Goal: Information Seeking & Learning: Learn about a topic

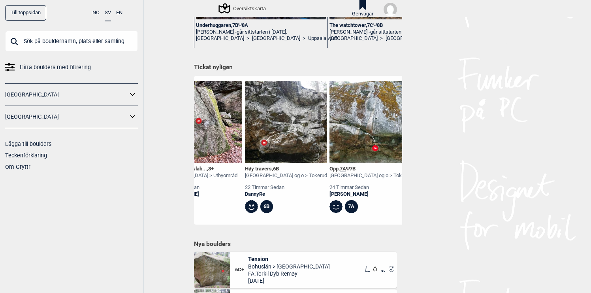
scroll to position [0, 205]
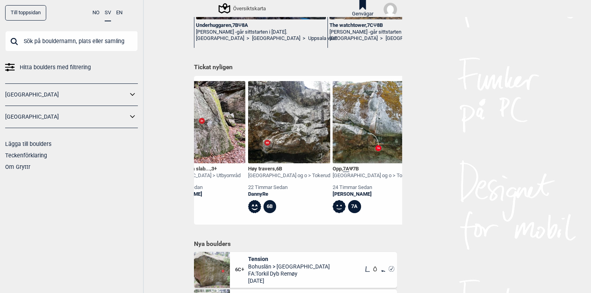
click at [307, 120] on img at bounding box center [289, 122] width 82 height 82
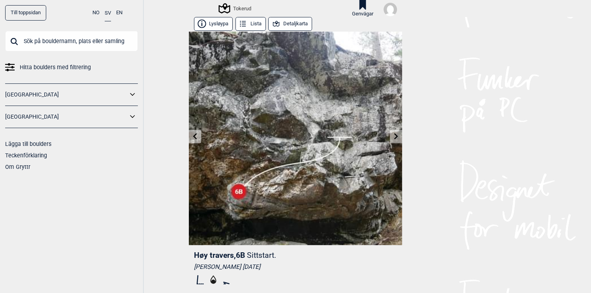
click at [135, 116] on icon at bounding box center [133, 116] width 10 height 11
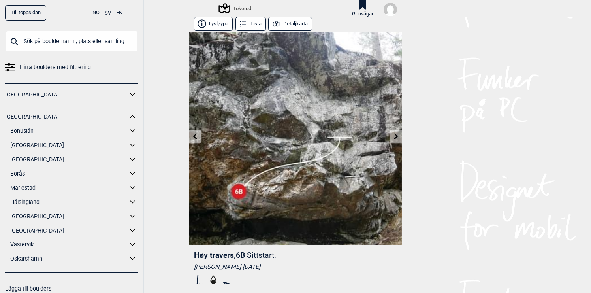
click at [134, 145] on icon at bounding box center [132, 144] width 5 height 3
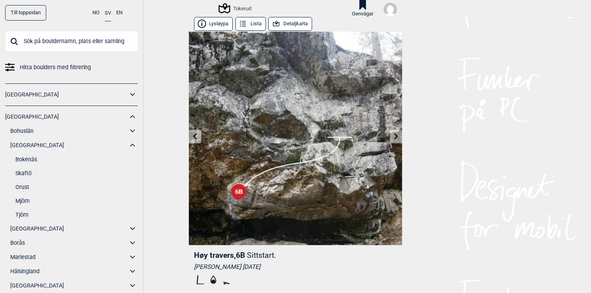
click at [28, 215] on link "Tjörn" at bounding box center [76, 214] width 122 height 11
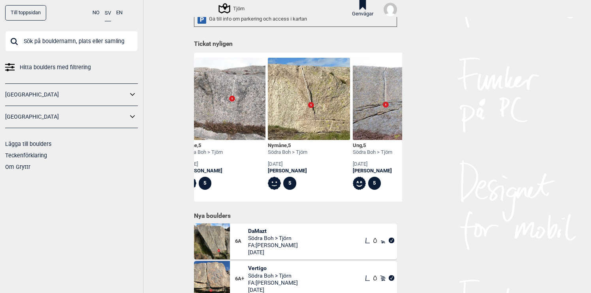
scroll to position [0, 3320]
click at [296, 108] on img at bounding box center [309, 99] width 82 height 82
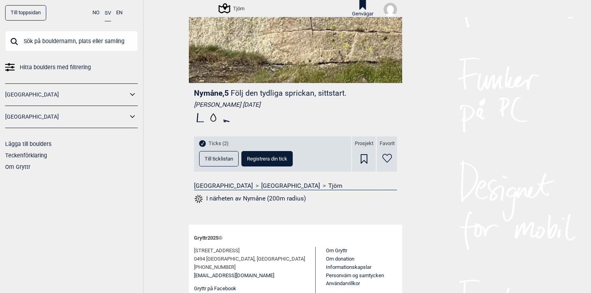
scroll to position [162, 0]
click at [224, 157] on span "Till ticklistan" at bounding box center [219, 158] width 28 height 5
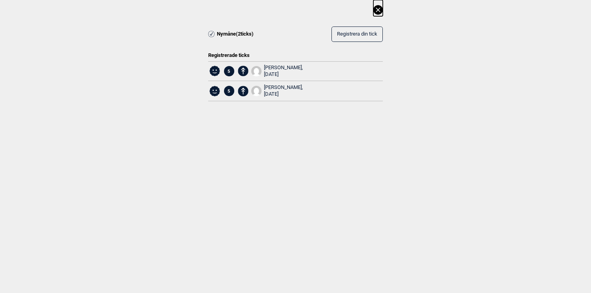
click at [379, 9] on icon at bounding box center [378, 10] width 4 height 4
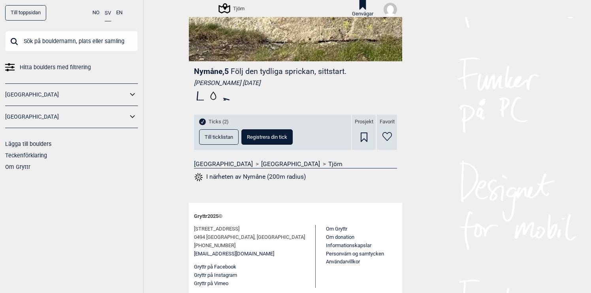
scroll to position [0, 0]
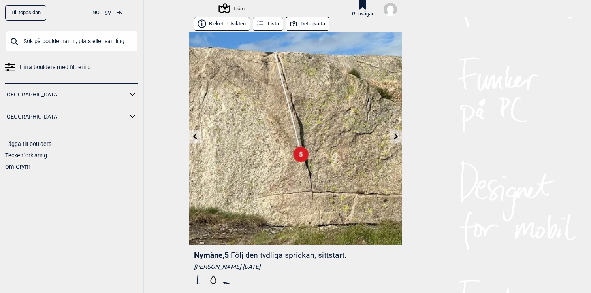
click at [232, 25] on button "Bleket - Utsikten" at bounding box center [222, 24] width 56 height 14
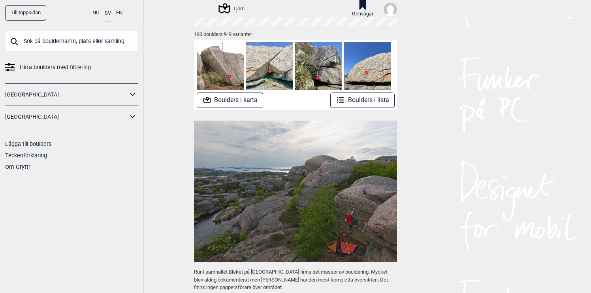
scroll to position [85, 0]
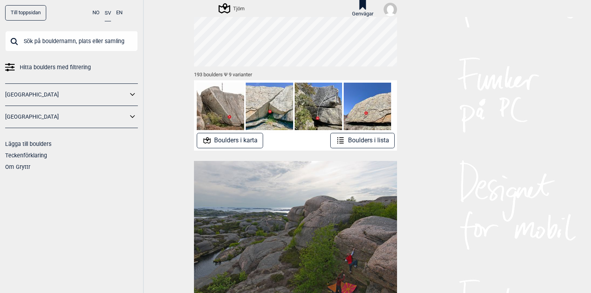
click at [229, 106] on img at bounding box center [220, 106] width 47 height 47
click at [239, 141] on button "Boulders i karta" at bounding box center [230, 140] width 67 height 15
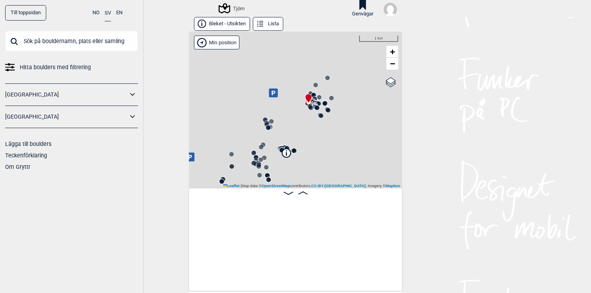
scroll to position [0, 62]
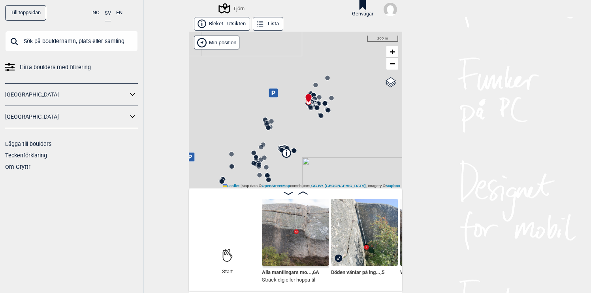
drag, startPoint x: 310, startPoint y: 158, endPoint x: 322, endPoint y: 129, distance: 31.3
click at [322, 129] on div "Tjörn" at bounding box center [295, 110] width 213 height 156
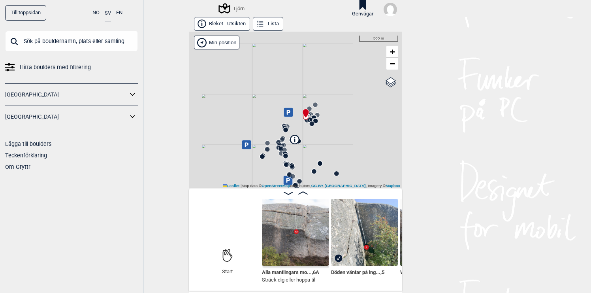
drag, startPoint x: 306, startPoint y: 164, endPoint x: 307, endPoint y: 121, distance: 42.7
click at [307, 123] on div "Tjörn" at bounding box center [295, 110] width 213 height 156
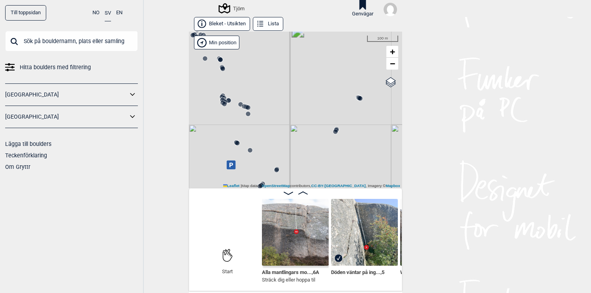
drag, startPoint x: 309, startPoint y: 137, endPoint x: 310, endPoint y: 90, distance: 46.6
click at [310, 92] on div "Tjörn" at bounding box center [295, 110] width 213 height 156
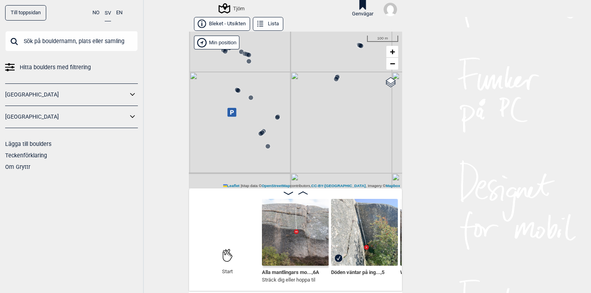
drag, startPoint x: 300, startPoint y: 121, endPoint x: 300, endPoint y: 96, distance: 25.3
click at [300, 96] on div "Tjörn" at bounding box center [295, 110] width 213 height 156
click at [301, 113] on div "Tjörn" at bounding box center [295, 110] width 213 height 156
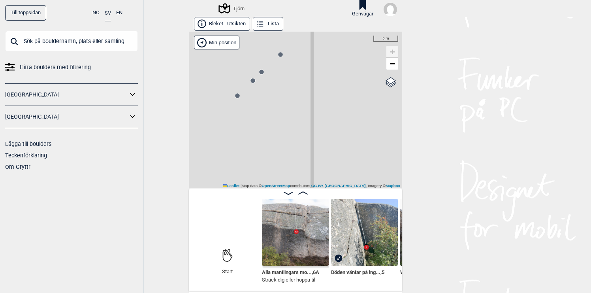
drag, startPoint x: 258, startPoint y: 121, endPoint x: 284, endPoint y: 121, distance: 26.1
click at [282, 121] on div "Tjörn" at bounding box center [295, 110] width 213 height 156
click at [269, 97] on circle at bounding box center [267, 95] width 5 height 5
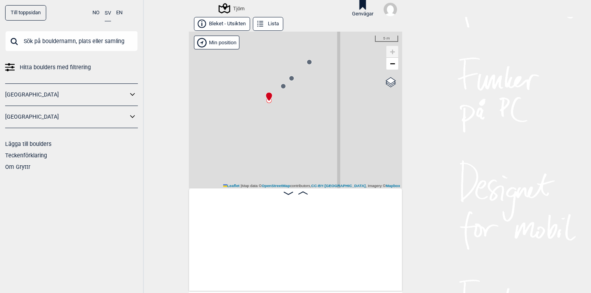
scroll to position [0, 12892]
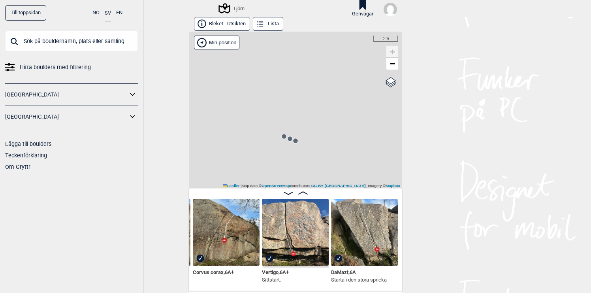
drag, startPoint x: 333, startPoint y: 173, endPoint x: 333, endPoint y: 141, distance: 31.6
click at [333, 141] on div "Tjörn" at bounding box center [295, 110] width 213 height 156
click at [284, 125] on circle at bounding box center [284, 125] width 5 height 5
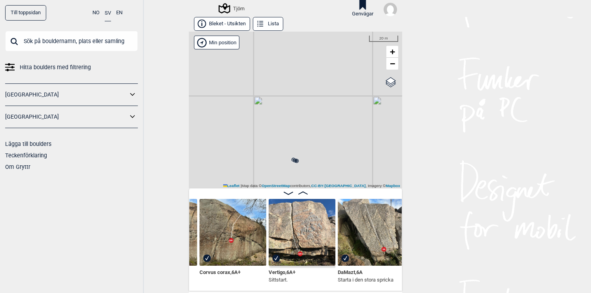
scroll to position [0, 12904]
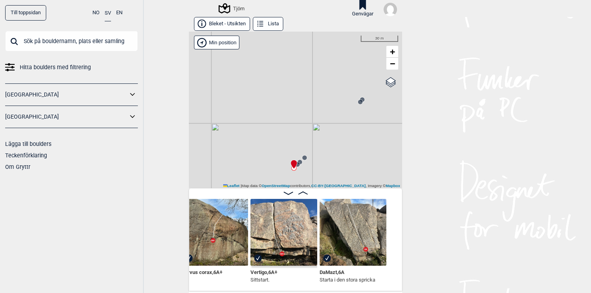
scroll to position [0, 12912]
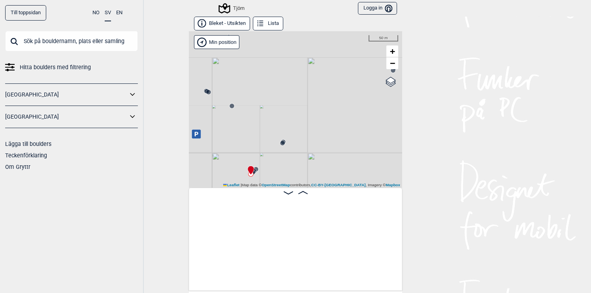
scroll to position [0, 12885]
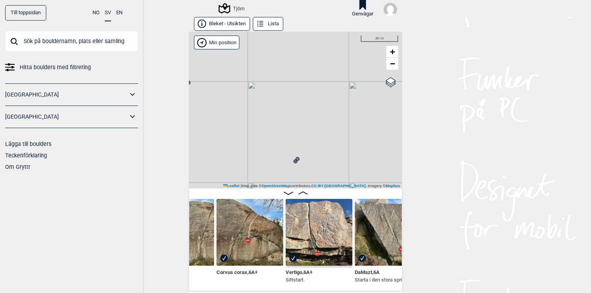
scroll to position [0, 12854]
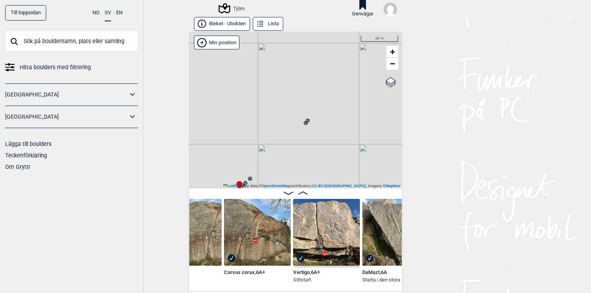
drag, startPoint x: 326, startPoint y: 129, endPoint x: 337, endPoint y: 90, distance: 40.5
click at [337, 90] on div "Tjörn" at bounding box center [295, 110] width 213 height 156
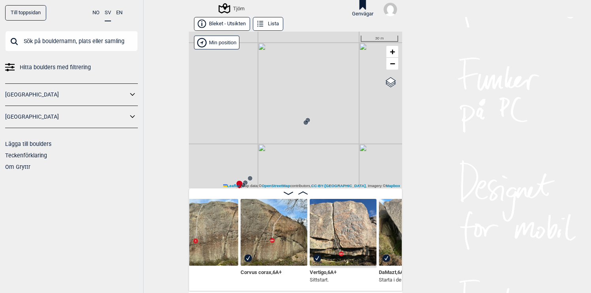
scroll to position [0, 12831]
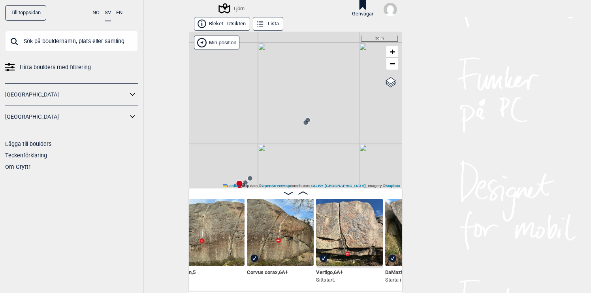
click at [265, 237] on img at bounding box center [280, 232] width 67 height 67
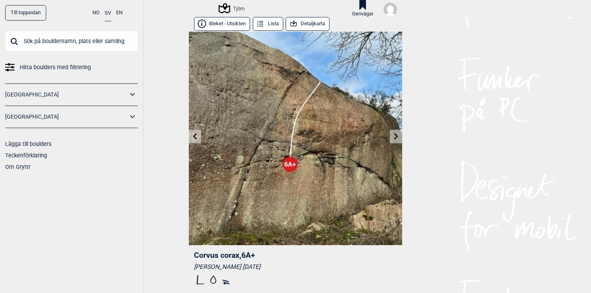
click at [397, 137] on icon at bounding box center [396, 136] width 4 height 6
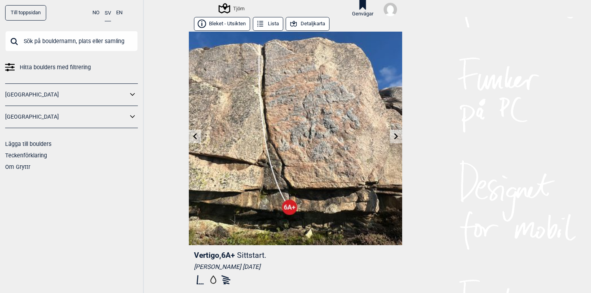
click at [397, 137] on icon at bounding box center [396, 136] width 4 height 6
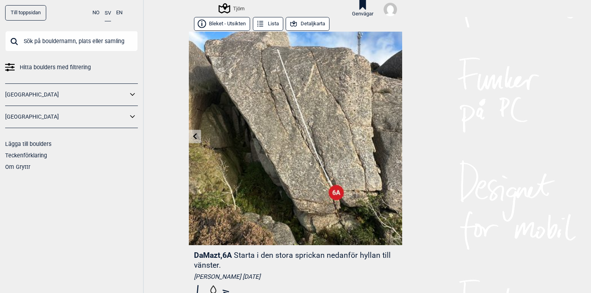
click at [322, 22] on button "Detaljkarta" at bounding box center [308, 24] width 44 height 14
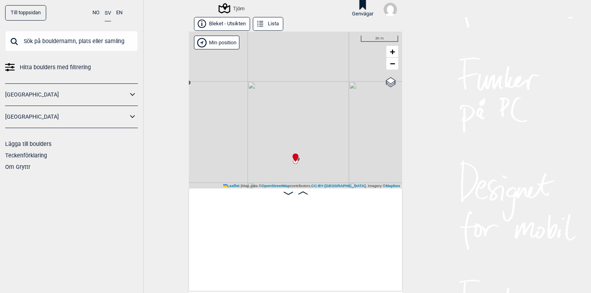
scroll to position [0, 12952]
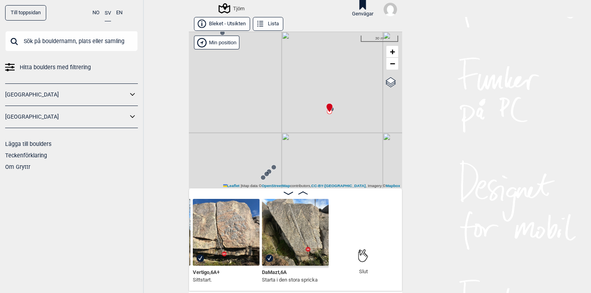
drag, startPoint x: 308, startPoint y: 164, endPoint x: 346, endPoint y: 105, distance: 70.5
click at [345, 105] on div "Tjörn" at bounding box center [295, 110] width 213 height 156
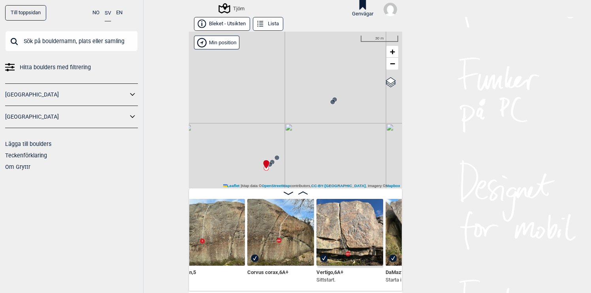
scroll to position [0, 12803]
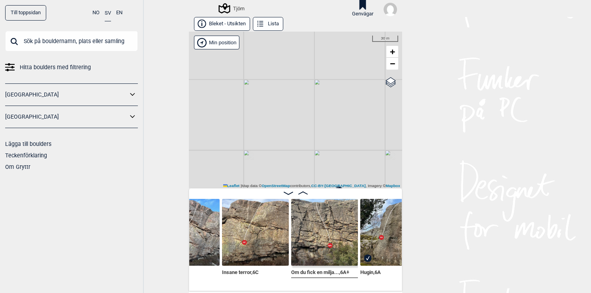
scroll to position [0, 12588]
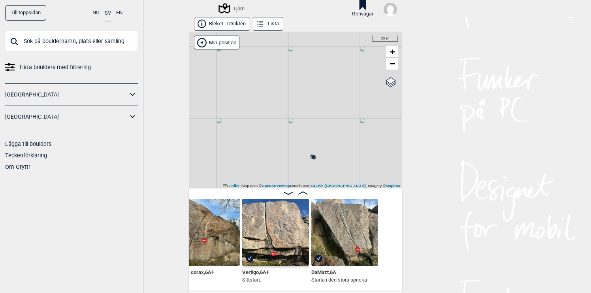
scroll to position [0, 12924]
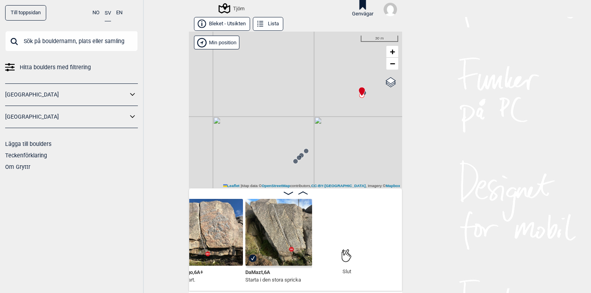
scroll to position [0, 12980]
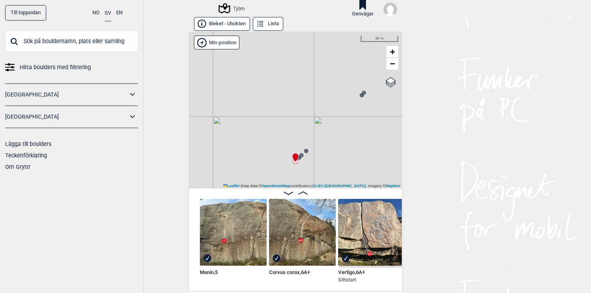
scroll to position [0, 12816]
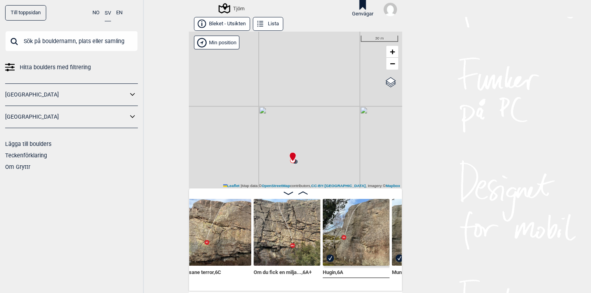
scroll to position [0, 12594]
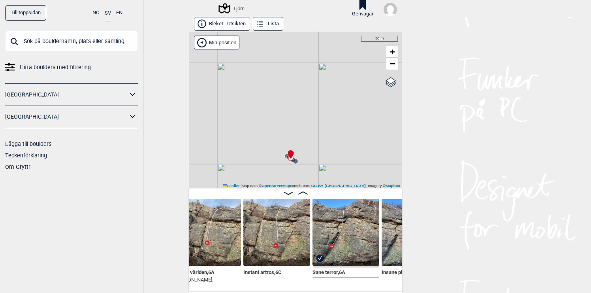
scroll to position [0, 12340]
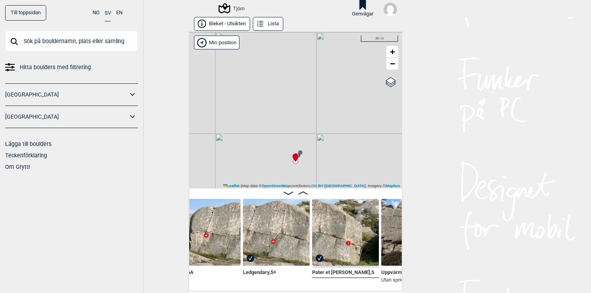
scroll to position [0, 12099]
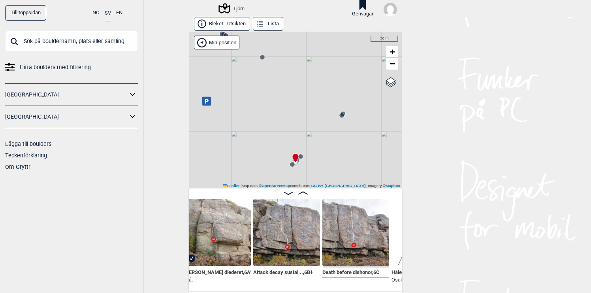
scroll to position [0, 11821]
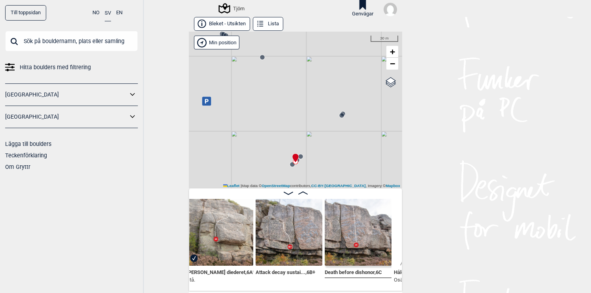
scroll to position [0, 11818]
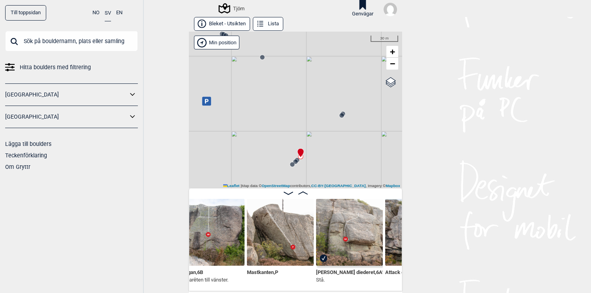
scroll to position [0, 11695]
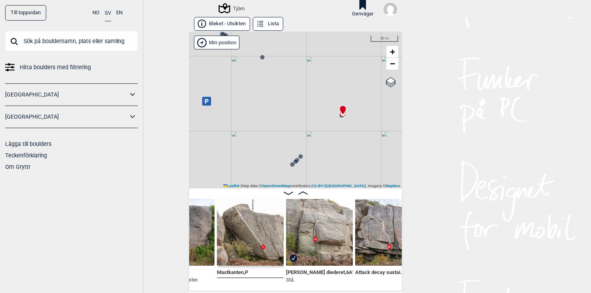
scroll to position [0, 11730]
